Goal: Task Accomplishment & Management: Manage account settings

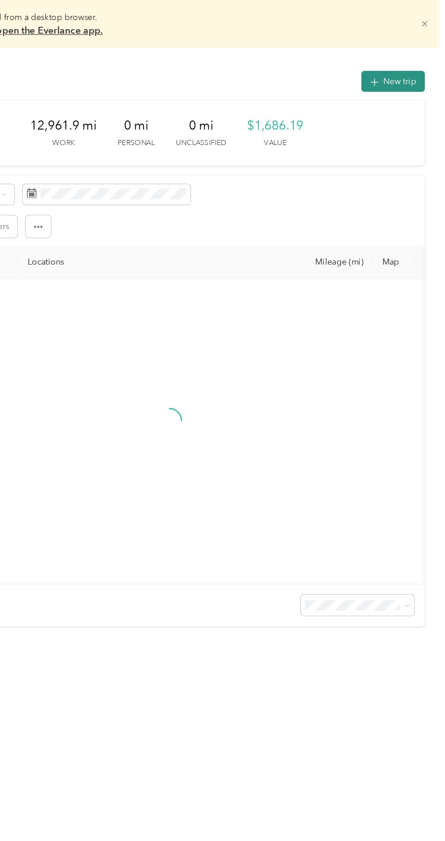
click at [409, 65] on button "New trip" at bounding box center [406, 62] width 48 height 16
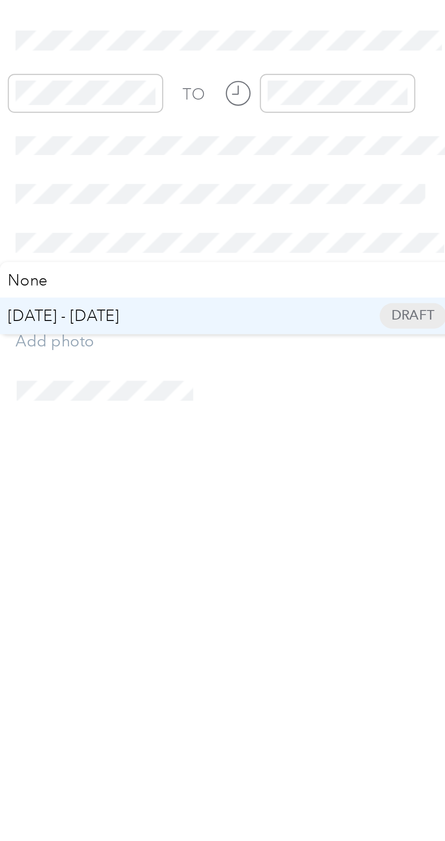
click at [292, 400] on span "[DATE] - [DATE]" at bounding box center [269, 399] width 45 height 10
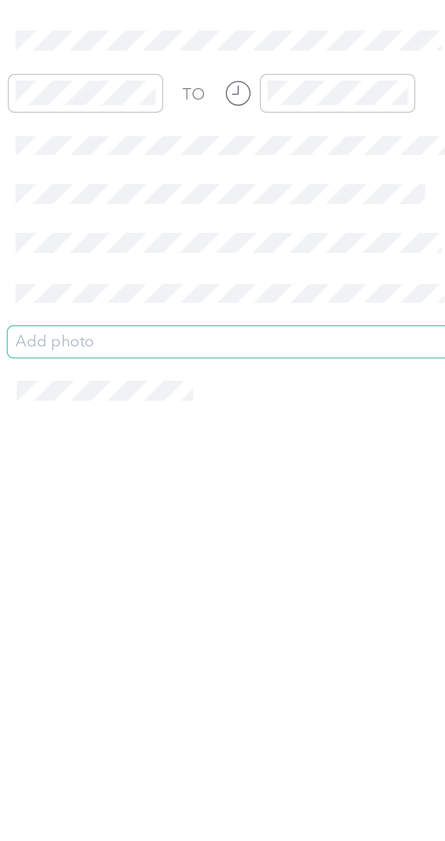
click at [276, 405] on button "Add photo" at bounding box center [341, 409] width 189 height 13
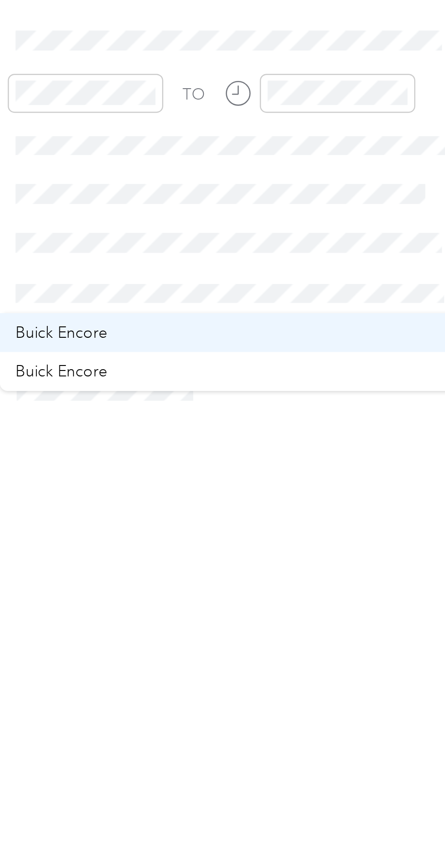
click at [284, 406] on span "Buick Encore" at bounding box center [269, 406] width 38 height 8
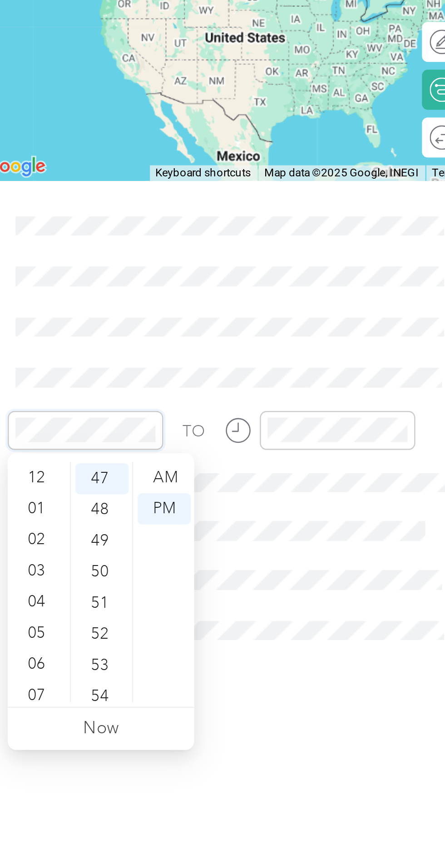
scroll to position [55, 0]
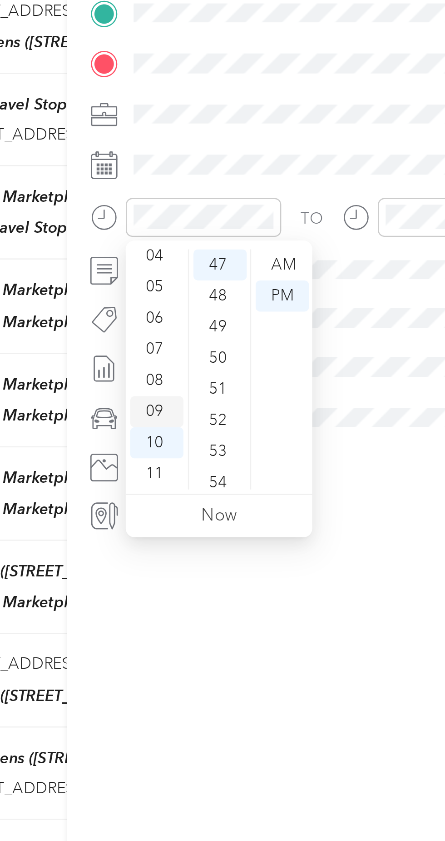
click at [263, 384] on div "09" at bounding box center [260, 387] width 22 height 13
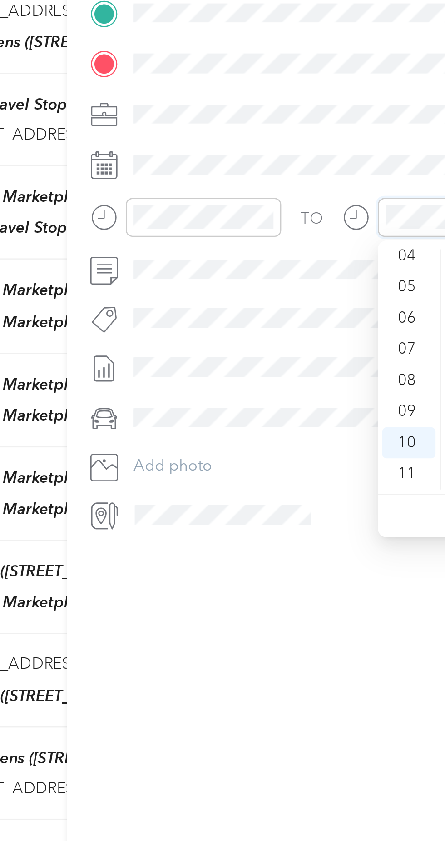
scroll to position [598, 0]
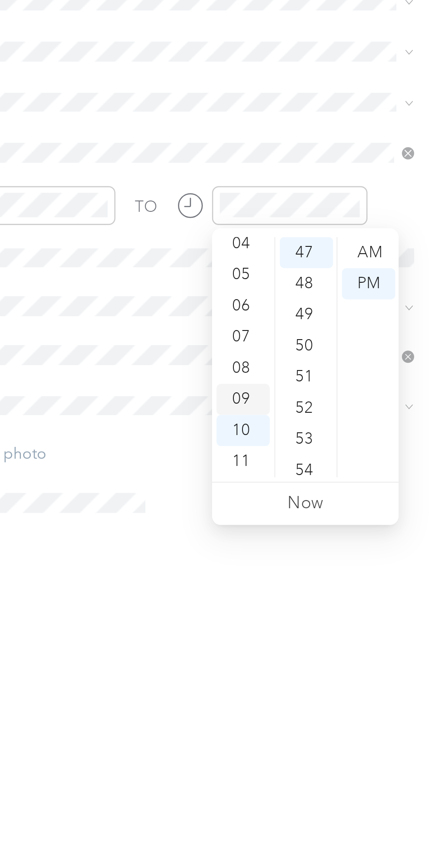
click at [367, 384] on div "09" at bounding box center [363, 387] width 22 height 13
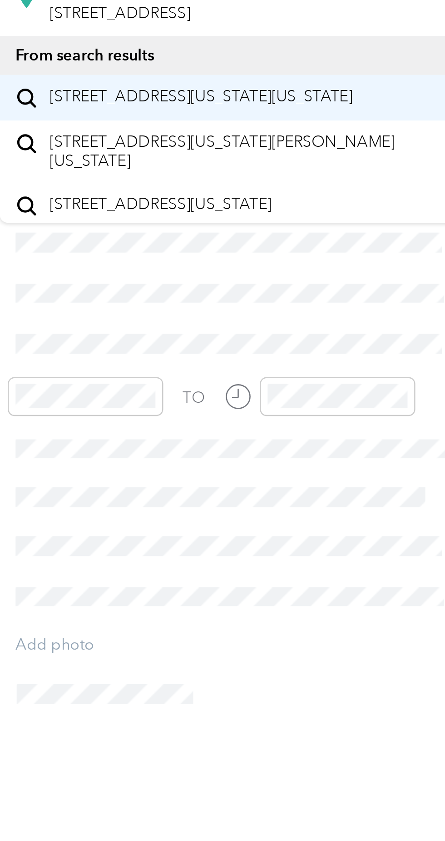
click at [316, 190] on span "[STREET_ADDRESS][US_STATE][US_STATE]" at bounding box center [326, 185] width 124 height 8
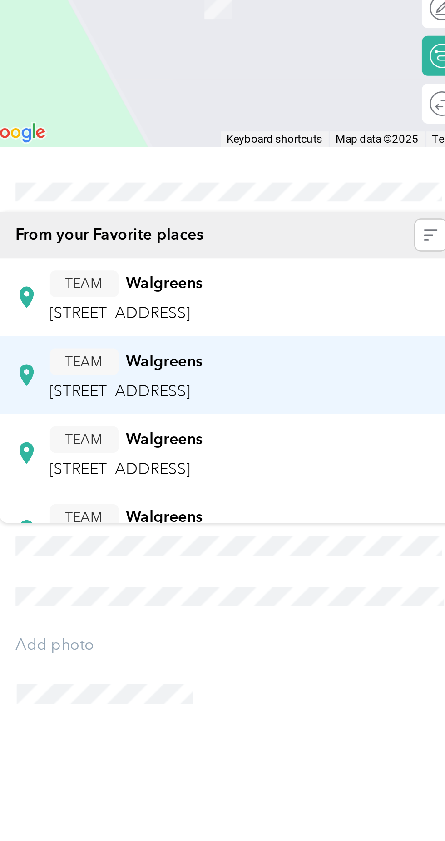
click at [322, 302] on span "[STREET_ADDRESS]" at bounding box center [293, 306] width 58 height 8
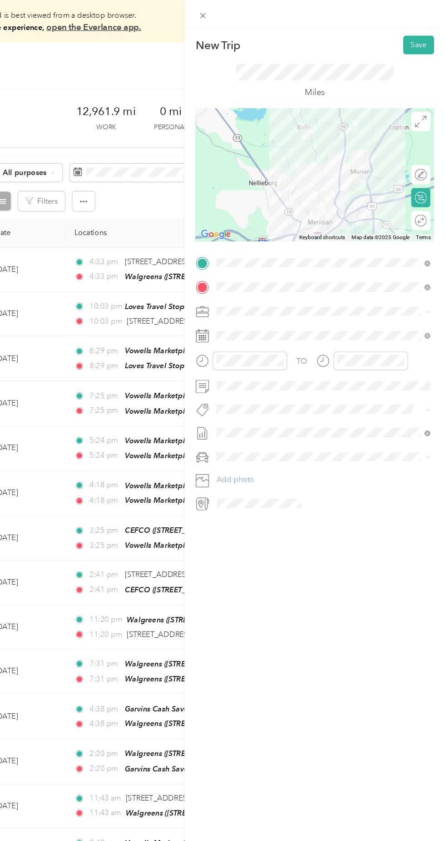
scroll to position [0, 0]
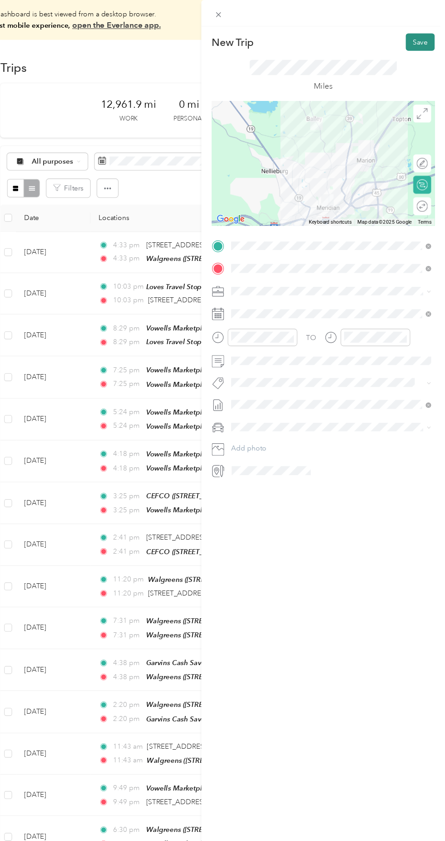
click at [425, 38] on button "Save" at bounding box center [423, 38] width 26 height 16
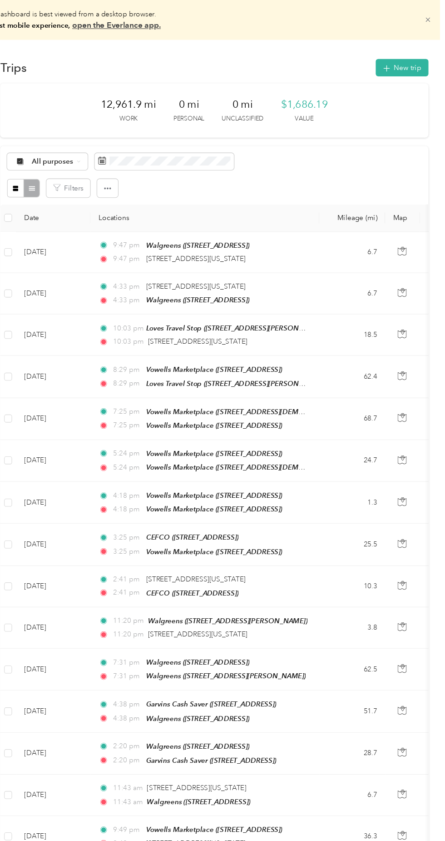
click at [432, 18] on icon at bounding box center [430, 18] width 4 height 4
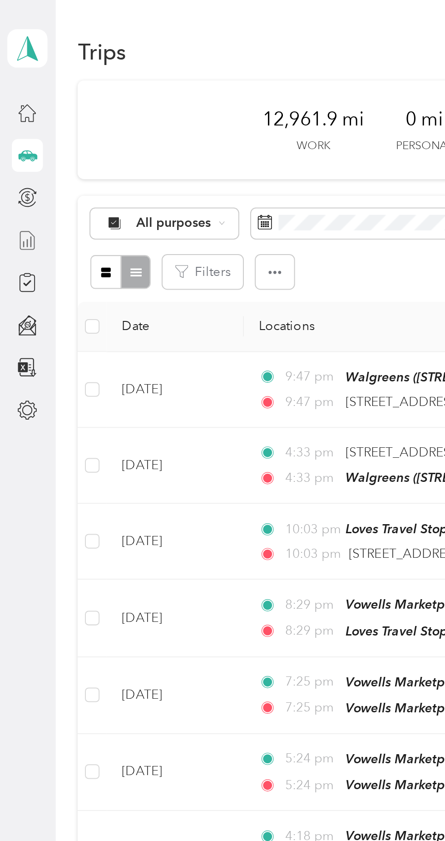
click at [15, 120] on line at bounding box center [15, 120] width 0 height 5
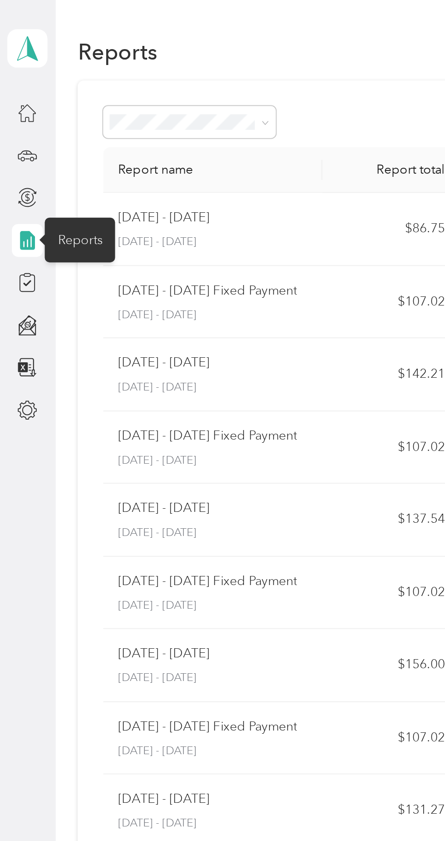
click at [119, 115] on div "[DATE] - [DATE] [DATE] - [DATE]" at bounding box center [106, 113] width 95 height 21
